Goal: Task Accomplishment & Management: Use online tool/utility

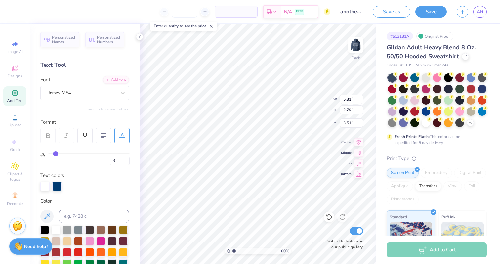
type input "3.51"
type input "7.40"
type input "3.89"
type input "3.36"
type input "5.31"
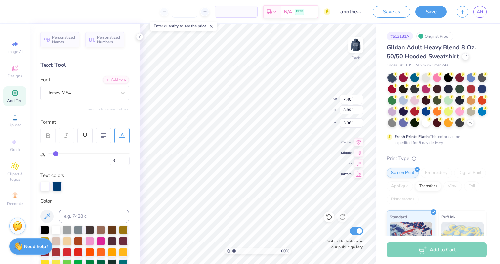
type input "2.79"
type input "3.00"
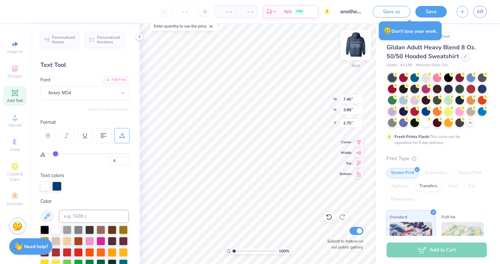
type input "2.70"
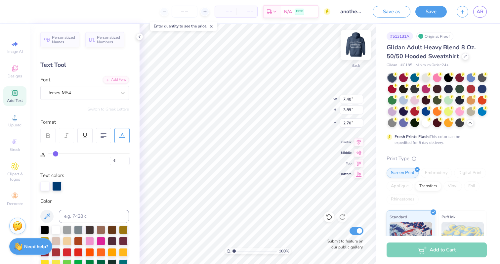
type input "3.00"
type input "7.09"
type input "3.73"
type input "3.16"
type input "3.00"
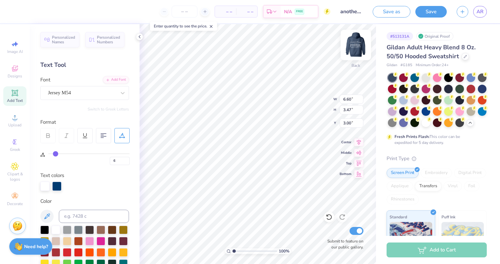
type input "6.60"
type input "3.47"
type input "3.27"
type textarea "WOMEN IN IB"
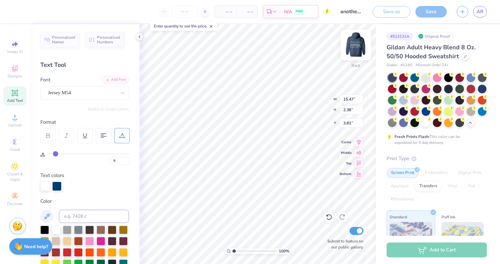
scroll to position [0, 3]
type textarea "WOMEN IN BUSINESS"
type input "3.00"
type textarea "WIB"
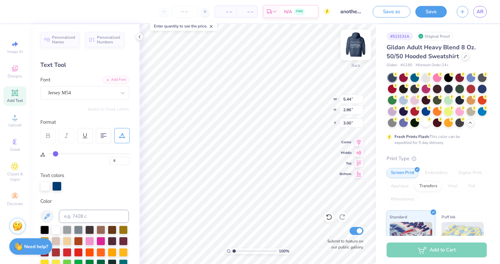
type input "5.44"
type input "2.86"
click at [358, 45] on img at bounding box center [355, 45] width 26 height 26
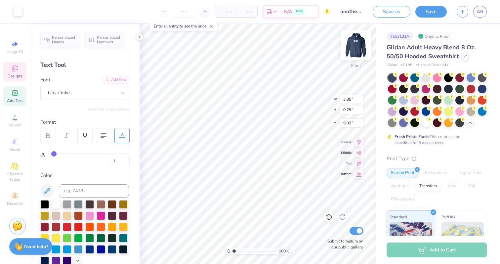
type input "4"
type input "0"
type input "13.43"
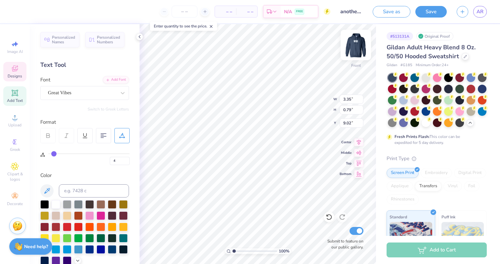
type input "0.53"
type input "14.84"
click at [356, 48] on img at bounding box center [355, 45] width 26 height 26
type textarea "u"
type textarea "E"
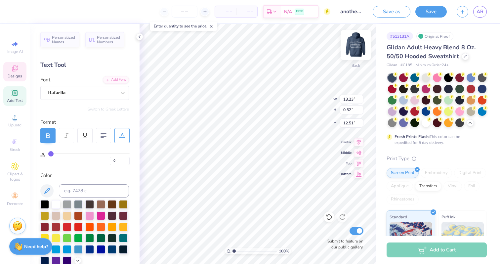
type textarea "E"
type textarea "est. 2023"
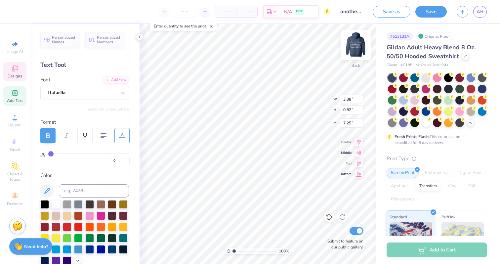
type input "6.43"
type input "6"
type input "5.44"
type input "2.86"
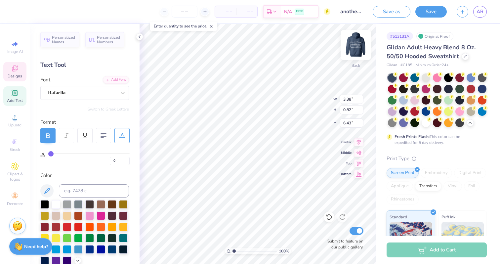
type input "3.00"
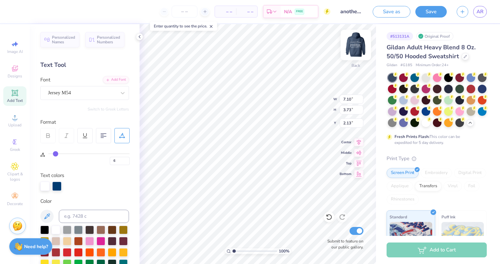
type input "7.10"
type input "3.73"
type input "3.00"
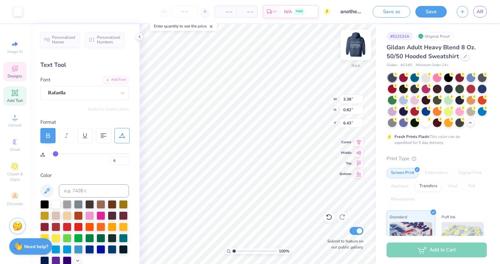
type input "0"
type input "7.25"
click at [350, 50] on img at bounding box center [355, 45] width 26 height 26
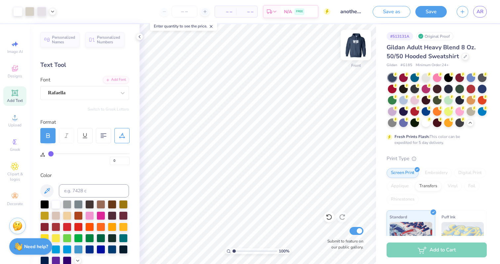
click at [354, 51] on img at bounding box center [355, 45] width 26 height 26
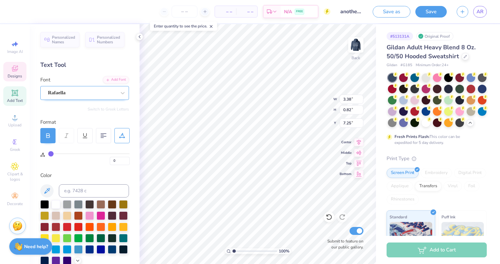
click at [83, 98] on div "Rafaella" at bounding box center [81, 93] width 69 height 10
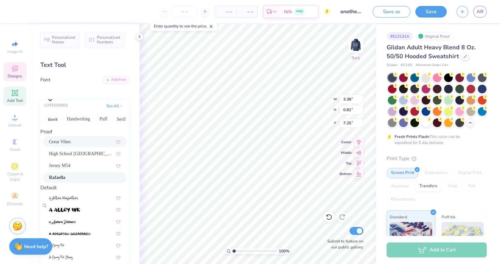
click at [72, 145] on div "Great Vibes" at bounding box center [84, 141] width 71 height 7
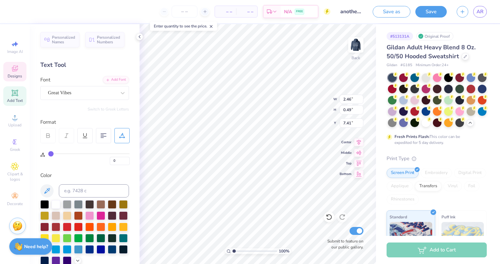
type input "2.46"
type input "0.49"
type input "7.41"
type input "4.25"
type input "0.84"
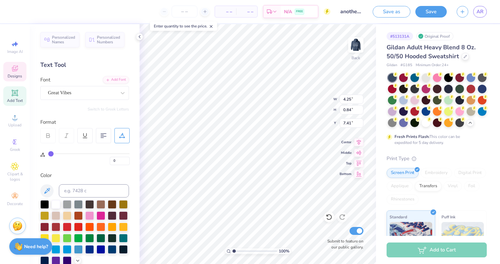
scroll to position [0, 0]
type textarea "Est. 2023"
type input "7.25"
type input "6"
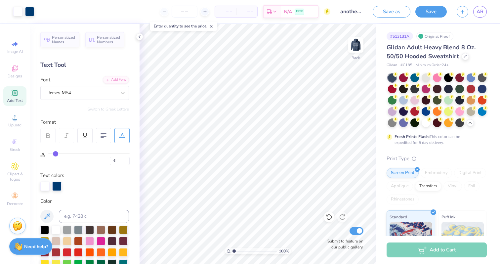
type input "0"
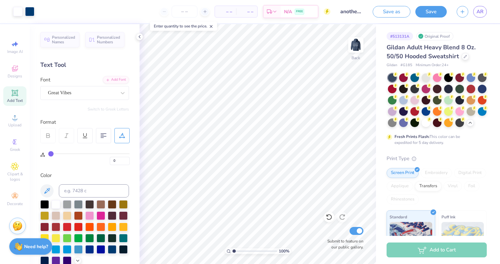
type input "6"
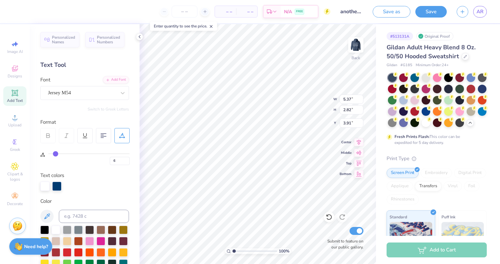
type input "5.37"
type input "2.82"
type input "3.00"
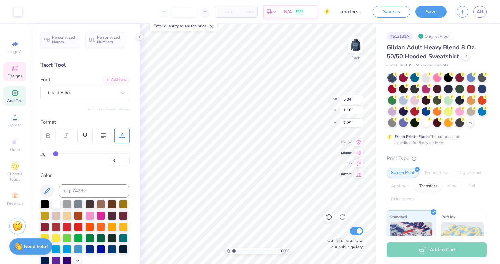
type input "0"
type input "6.66"
type input "4.11"
type input "0.96"
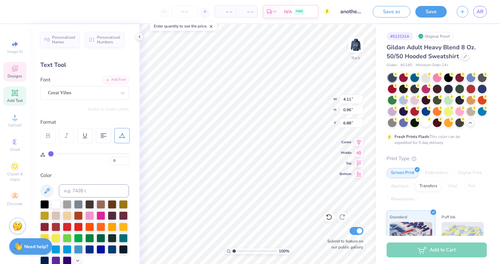
type input "6.29"
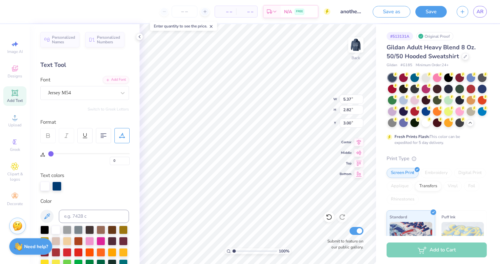
type input "6"
type input "5.37"
type input "2.82"
type input "3.00"
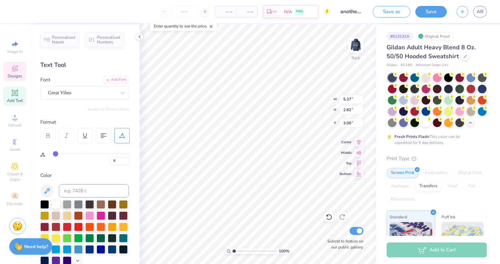
type input "0"
type input "4.11"
type input "0.96"
type input "6.29"
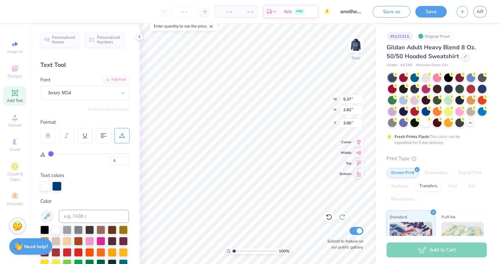
type input "6"
type input "5.37"
type input "2.82"
type input "3.00"
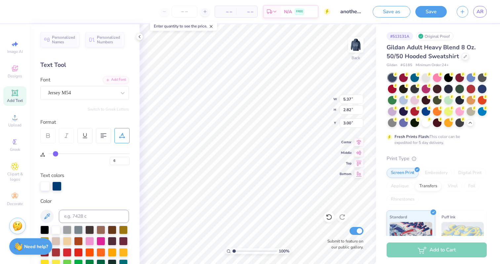
type input "5.52"
type input "2.90"
type input "3.00"
type input "0"
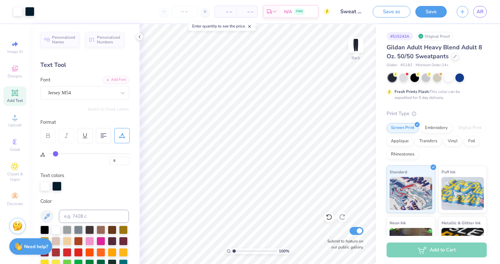
scroll to position [220, 0]
